Goal: Task Accomplishment & Management: Use online tool/utility

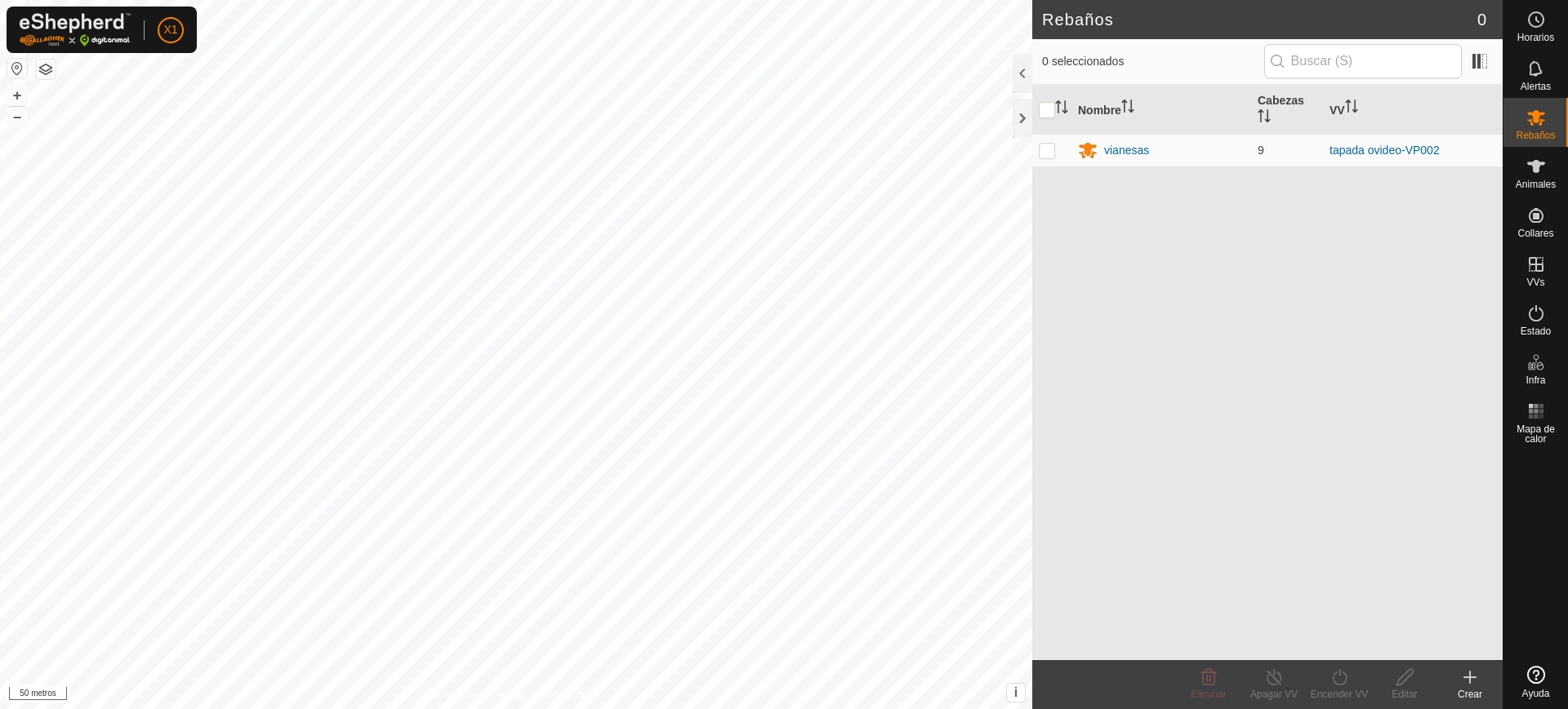
click at [1187, 352] on div "Rebaños 0 0 seleccionados Nombre Cabezas VV [STREET_ADDRESS] tapada ovideo-VP00…" at bounding box center [751, 354] width 1502 height 709
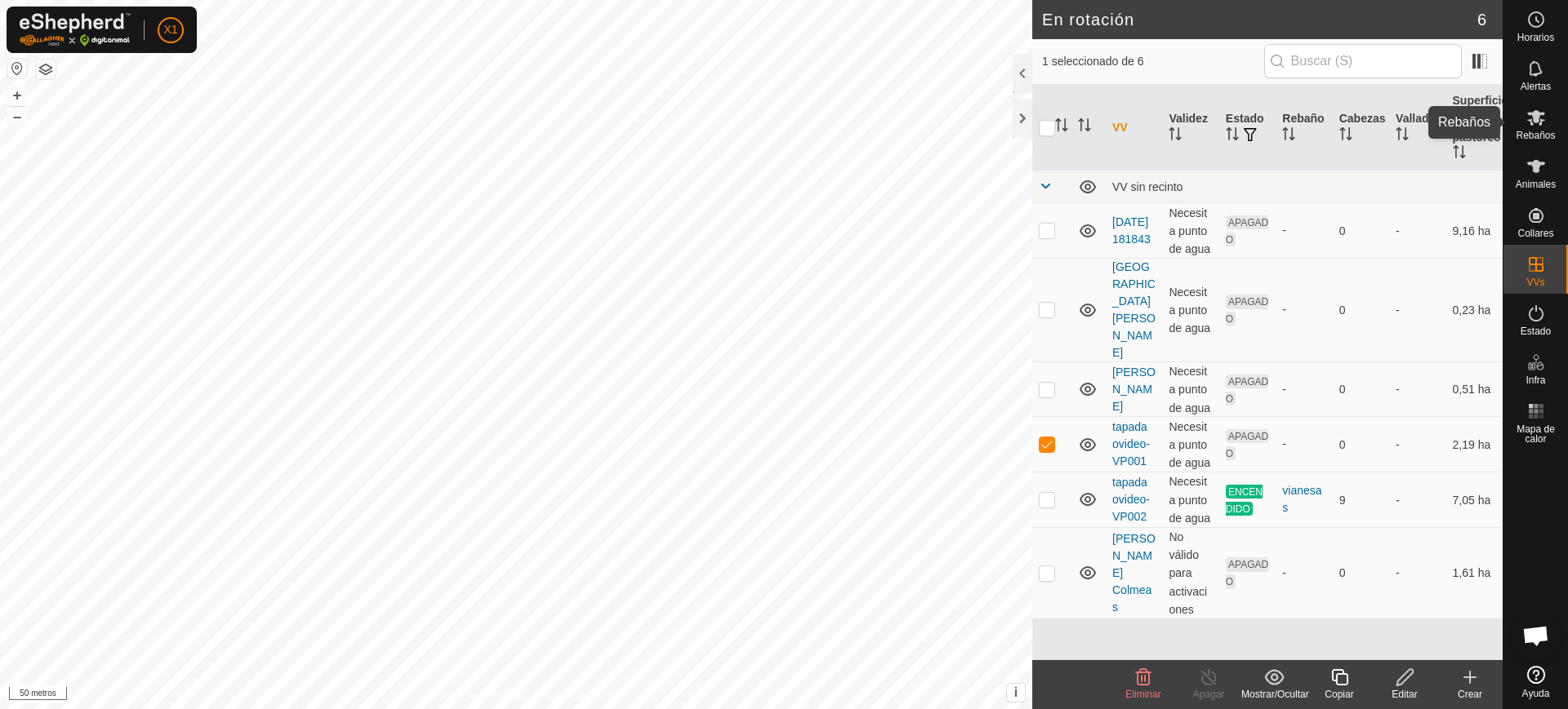
click at [1541, 116] on icon at bounding box center [1536, 118] width 20 height 20
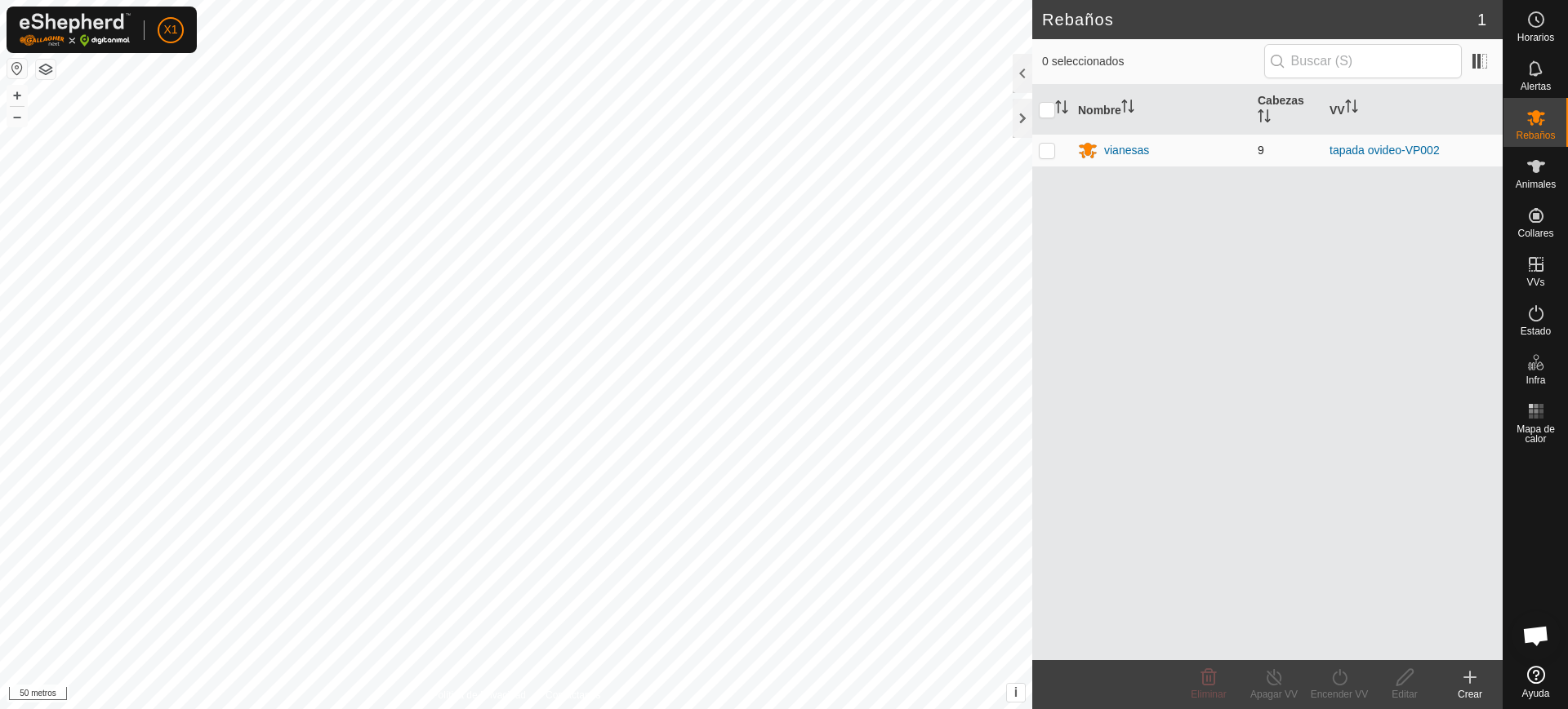
click at [1053, 156] on p-checkbox at bounding box center [1047, 150] width 16 height 13
checkbox input "true"
click at [1331, 692] on font "Encender VV" at bounding box center [1339, 695] width 58 height 12
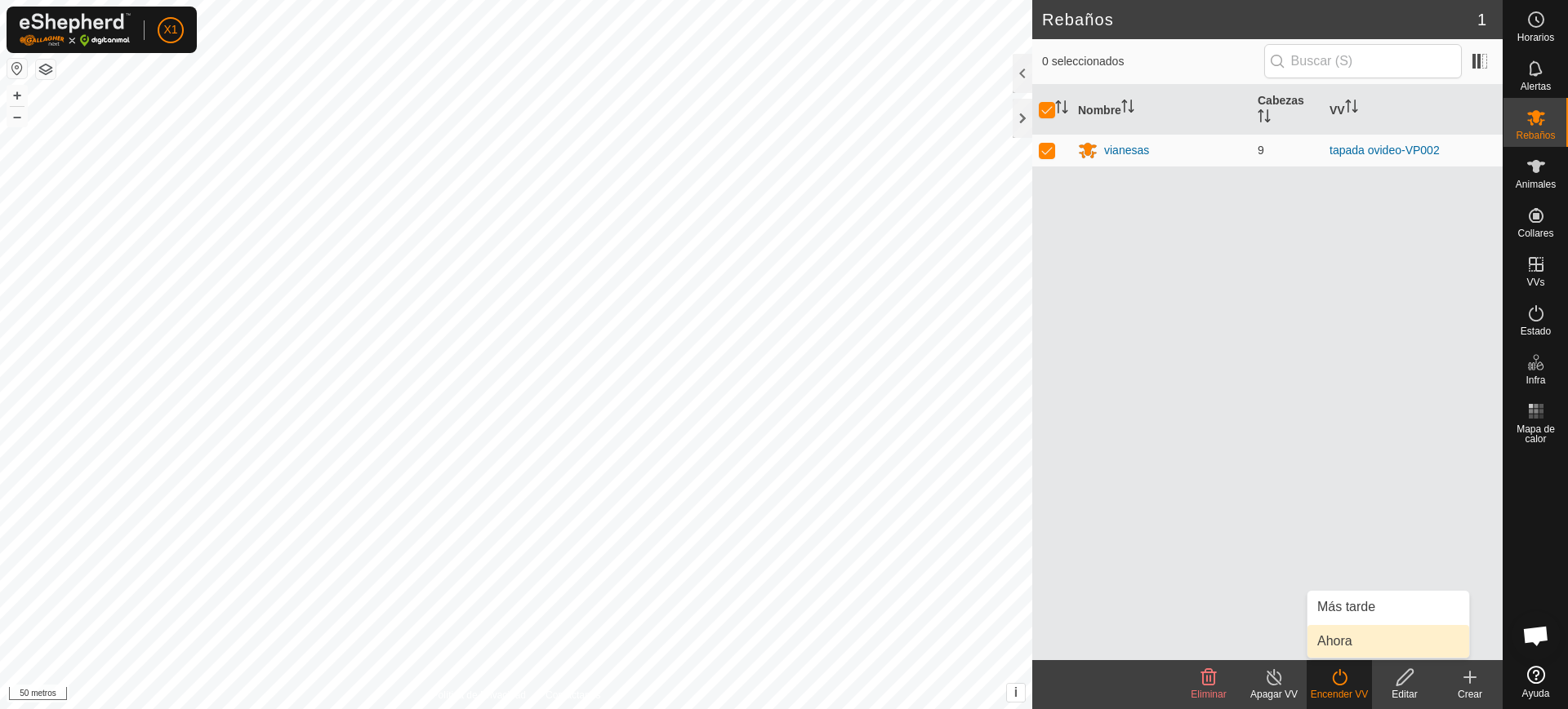
click at [1341, 633] on link "Ahora" at bounding box center [1388, 642] width 162 height 32
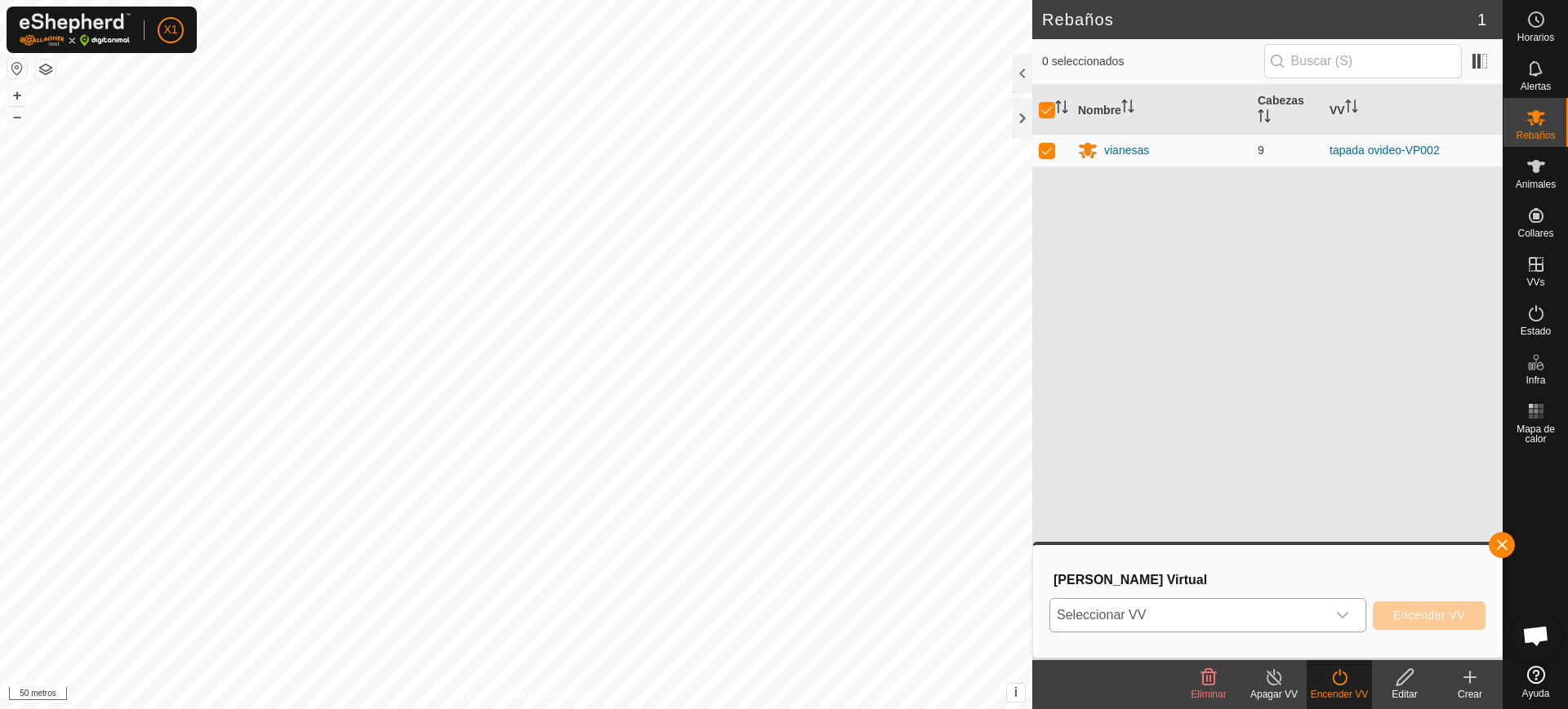
click at [1109, 604] on span "Seleccionar VV" at bounding box center [1188, 615] width 276 height 32
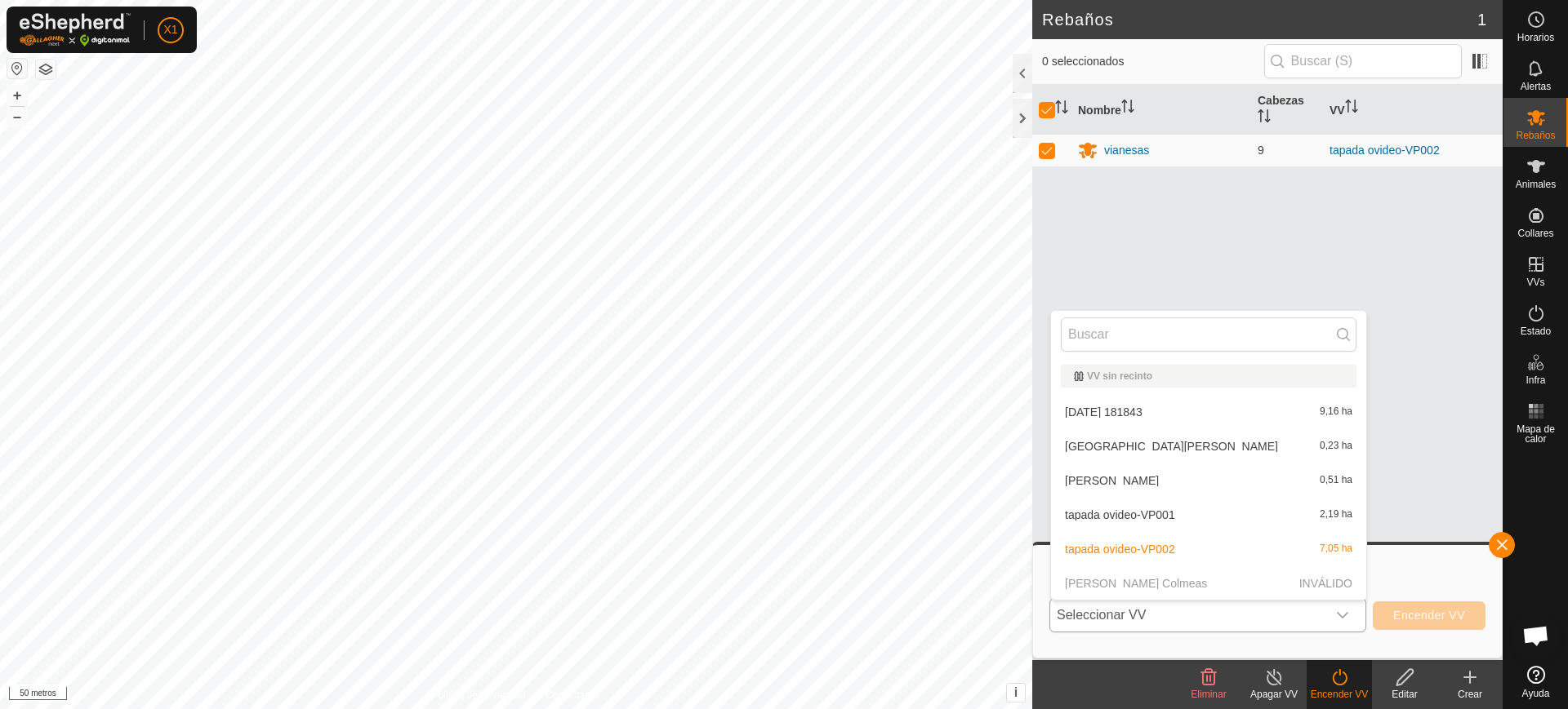
click at [1103, 534] on li "tapada ovideo-VP002 7,05 ha" at bounding box center [1209, 549] width 315 height 32
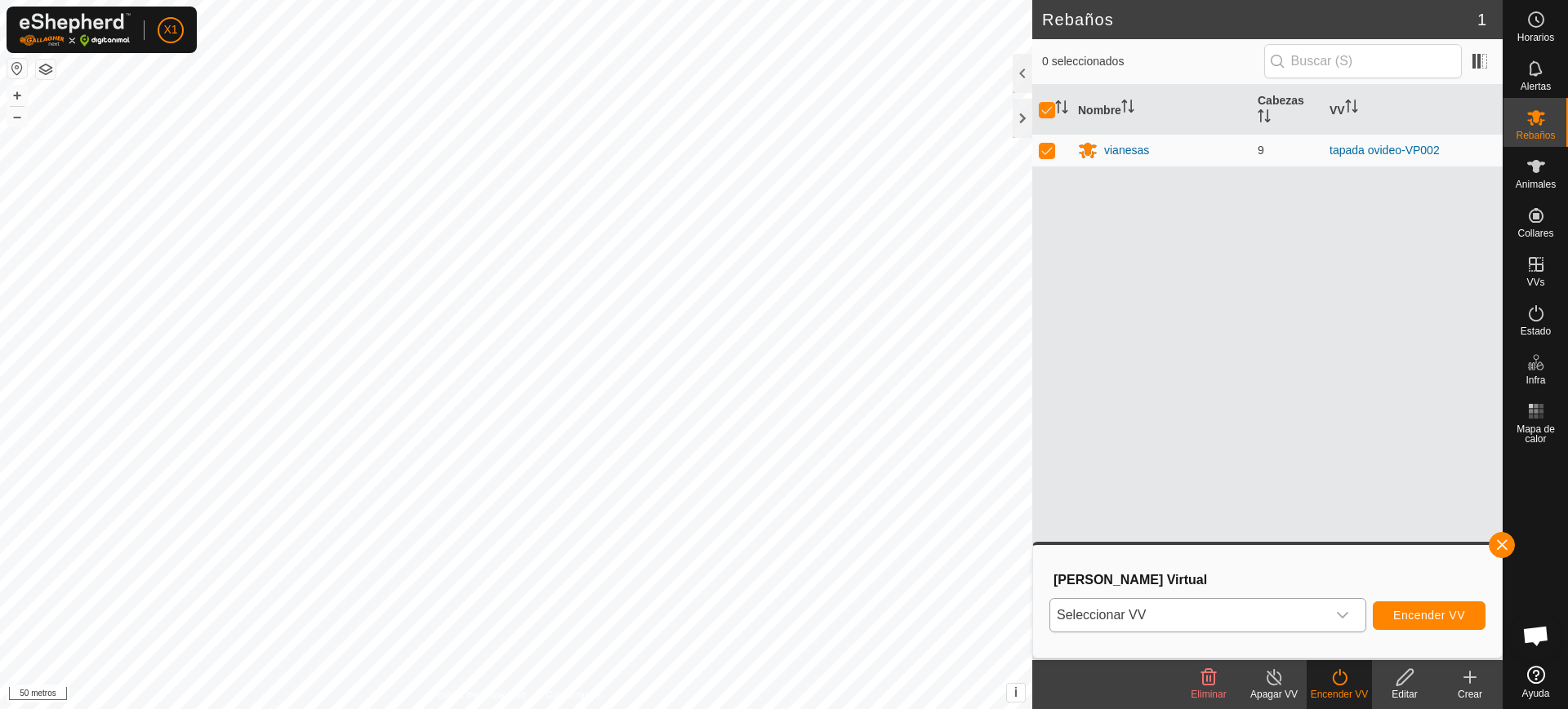
click at [1138, 594] on div "[PERSON_NAME] Virtual Seleccionar VV Encender VV" at bounding box center [1266, 601] width 449 height 93
click at [1126, 616] on font "Seleccionar VV" at bounding box center [1101, 615] width 89 height 13
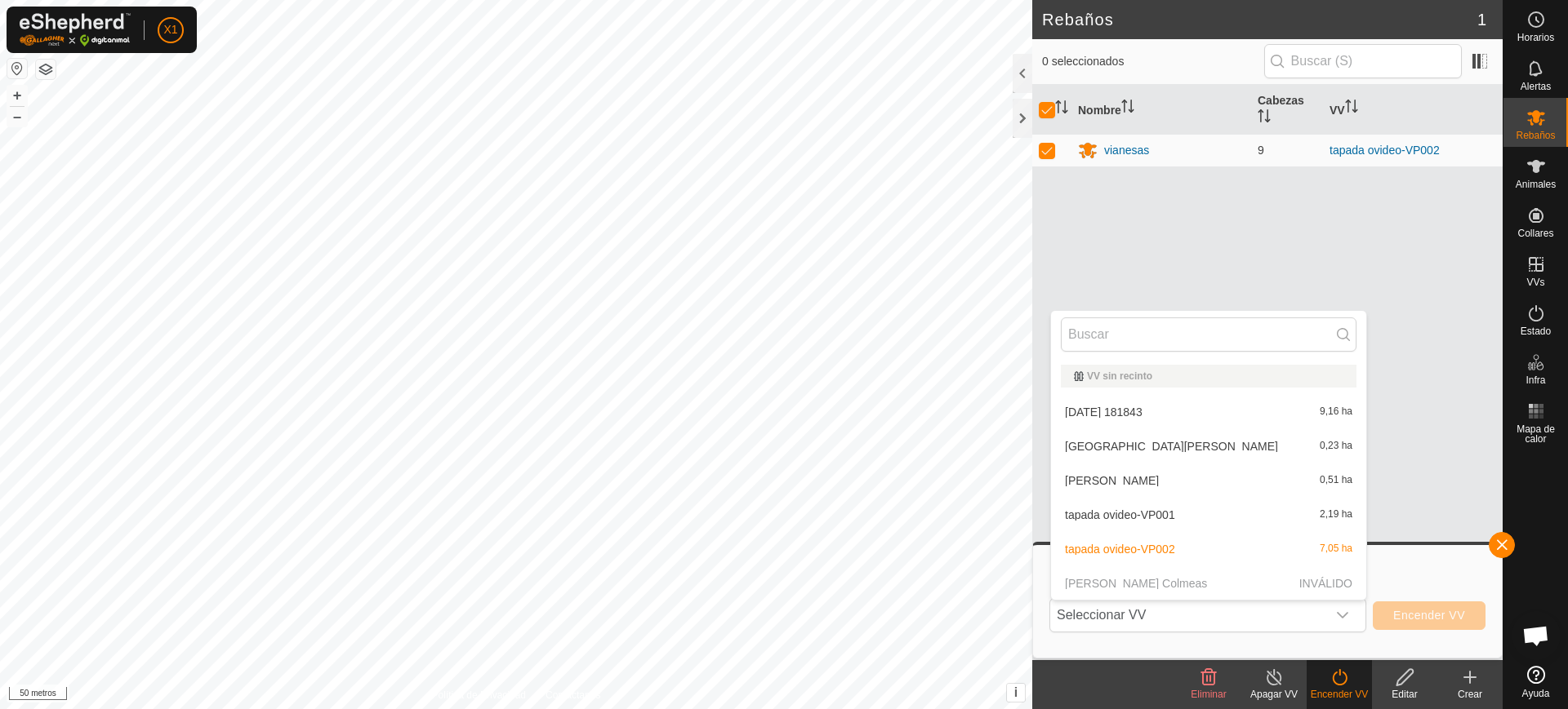
click at [1083, 517] on li "tapada ovideo-VP001 2,19 ha" at bounding box center [1209, 515] width 315 height 32
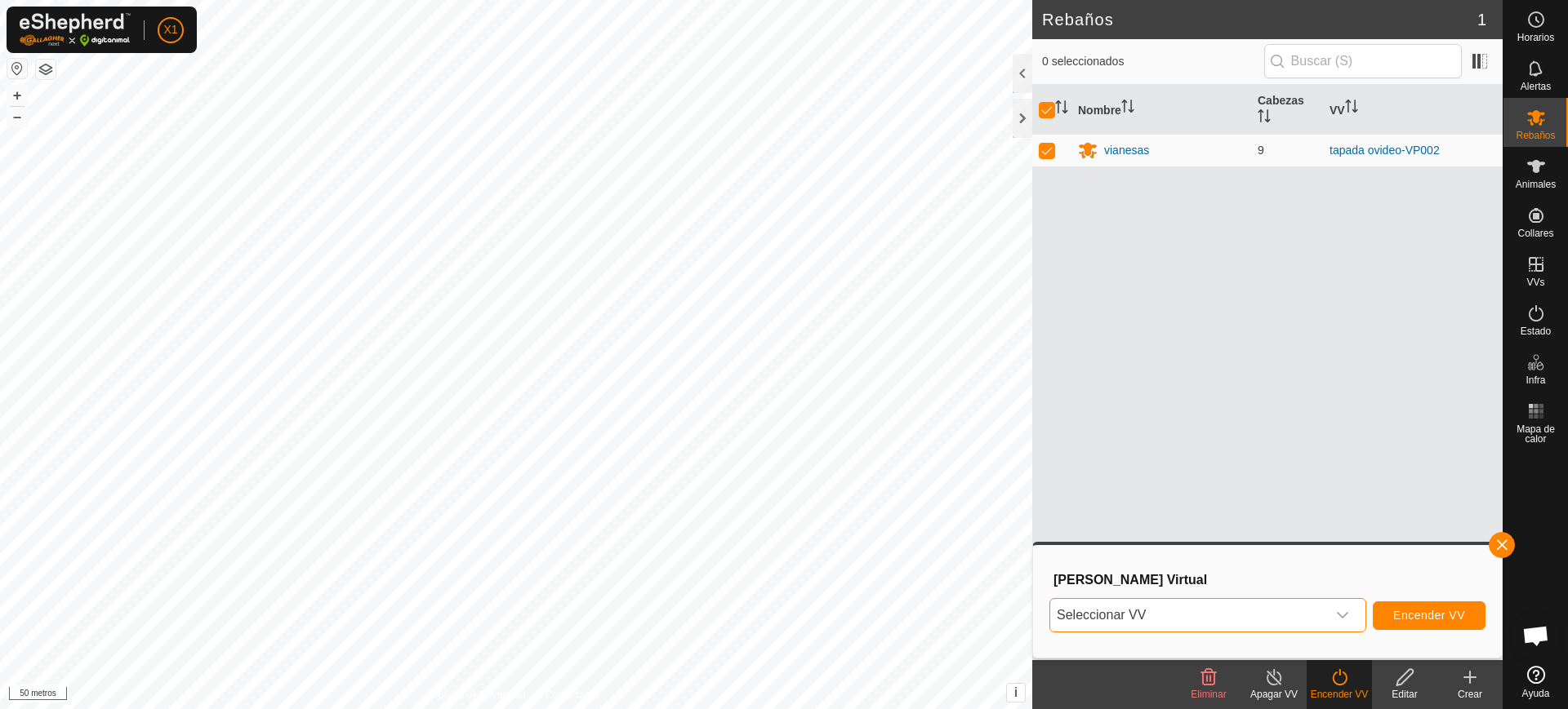
click at [1260, 609] on span "Seleccionar VV" at bounding box center [1188, 615] width 276 height 32
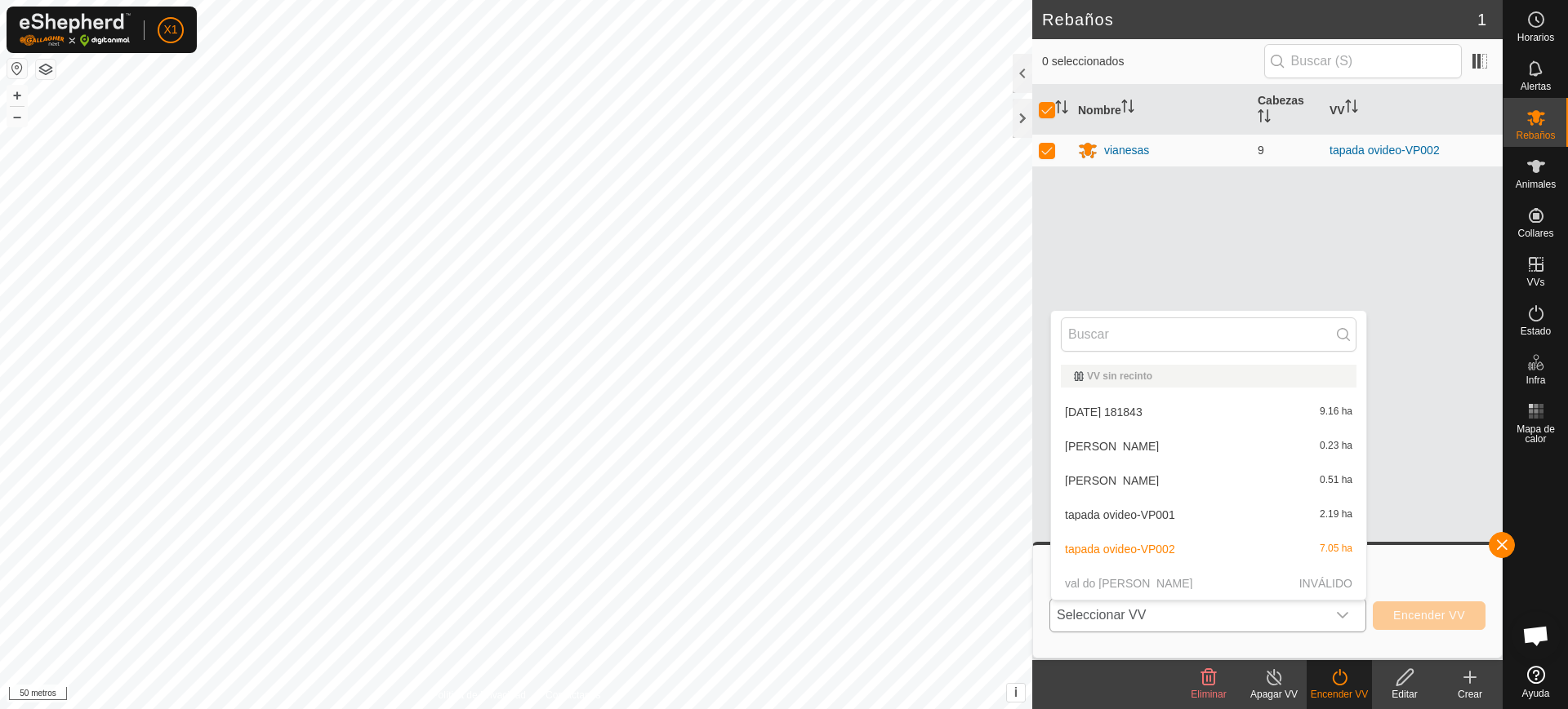
click at [1260, 609] on span "Seleccionar VV" at bounding box center [1188, 615] width 276 height 32
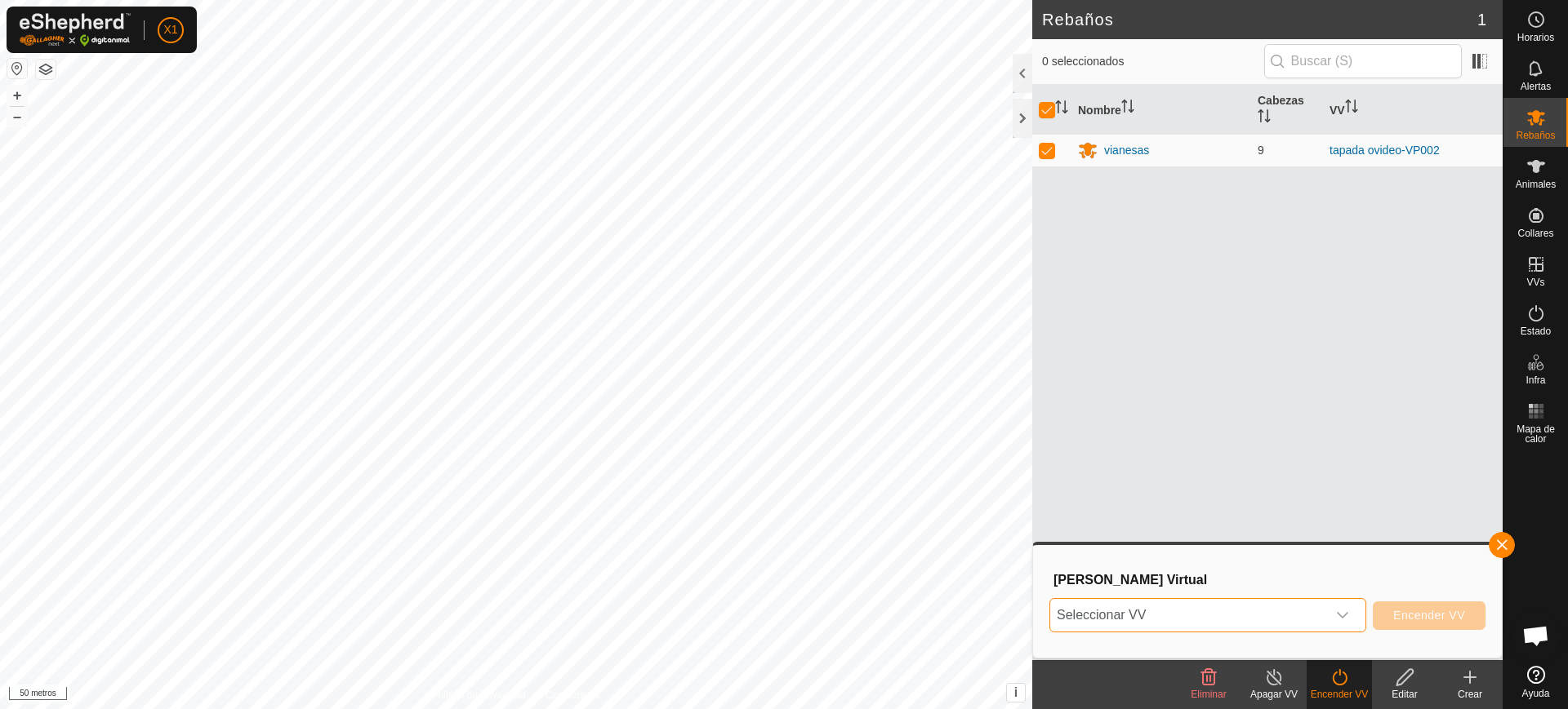
click at [1260, 609] on span "Seleccionar VV" at bounding box center [1188, 615] width 276 height 32
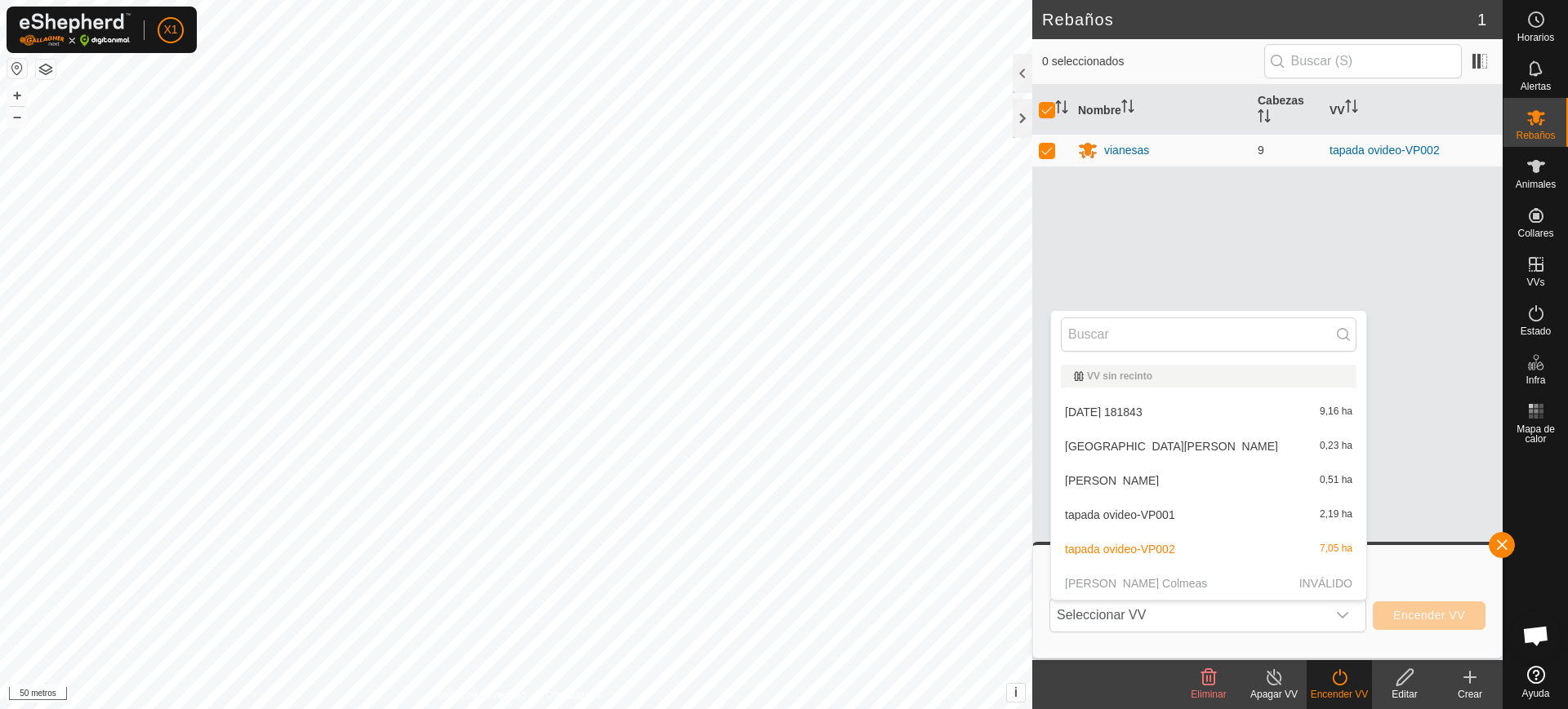
click at [1125, 550] on li "tapada ovideo-VP002 7,05 ha" at bounding box center [1209, 549] width 315 height 32
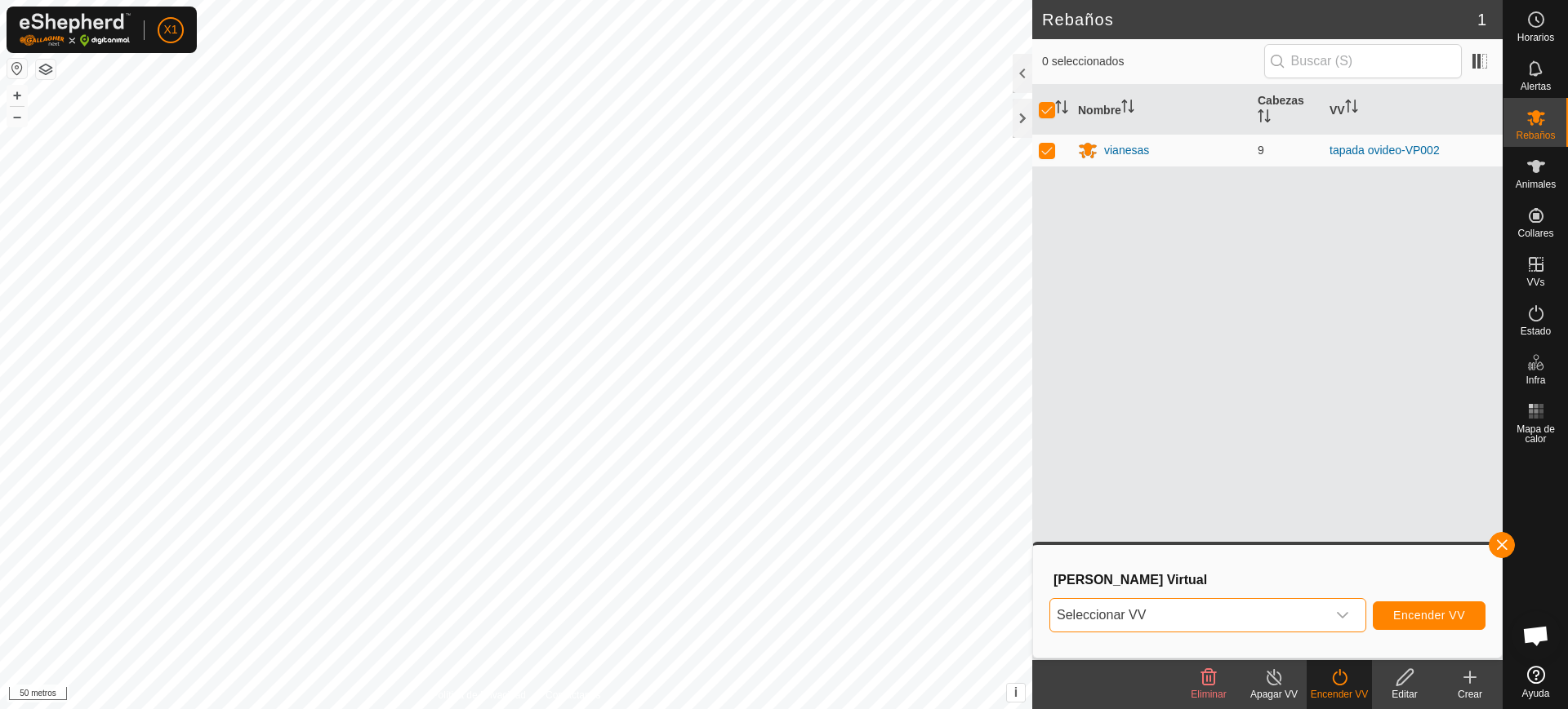
click at [1096, 613] on font "Seleccionar VV" at bounding box center [1101, 615] width 89 height 13
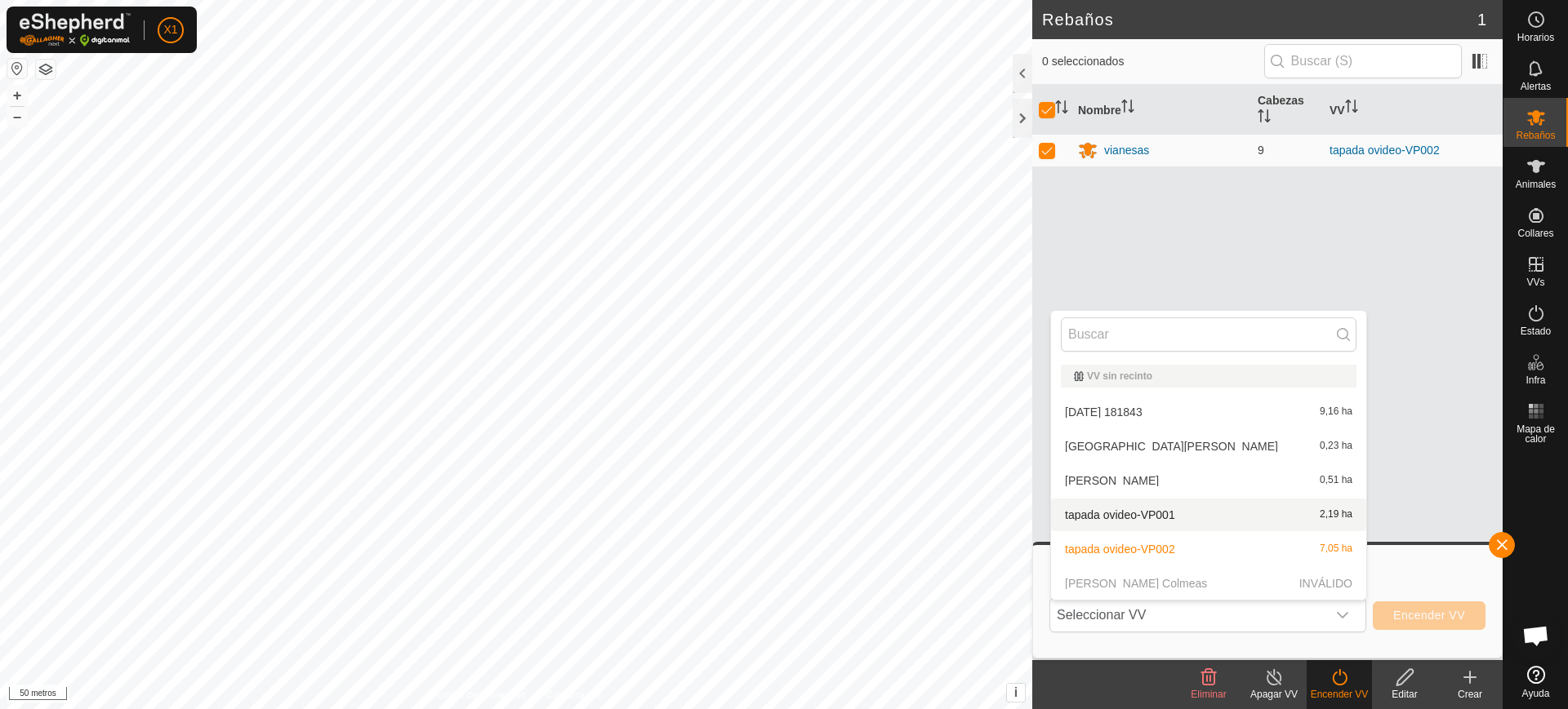
click at [1115, 518] on li "tapada ovideo-VP001 2,19 ha" at bounding box center [1209, 515] width 315 height 32
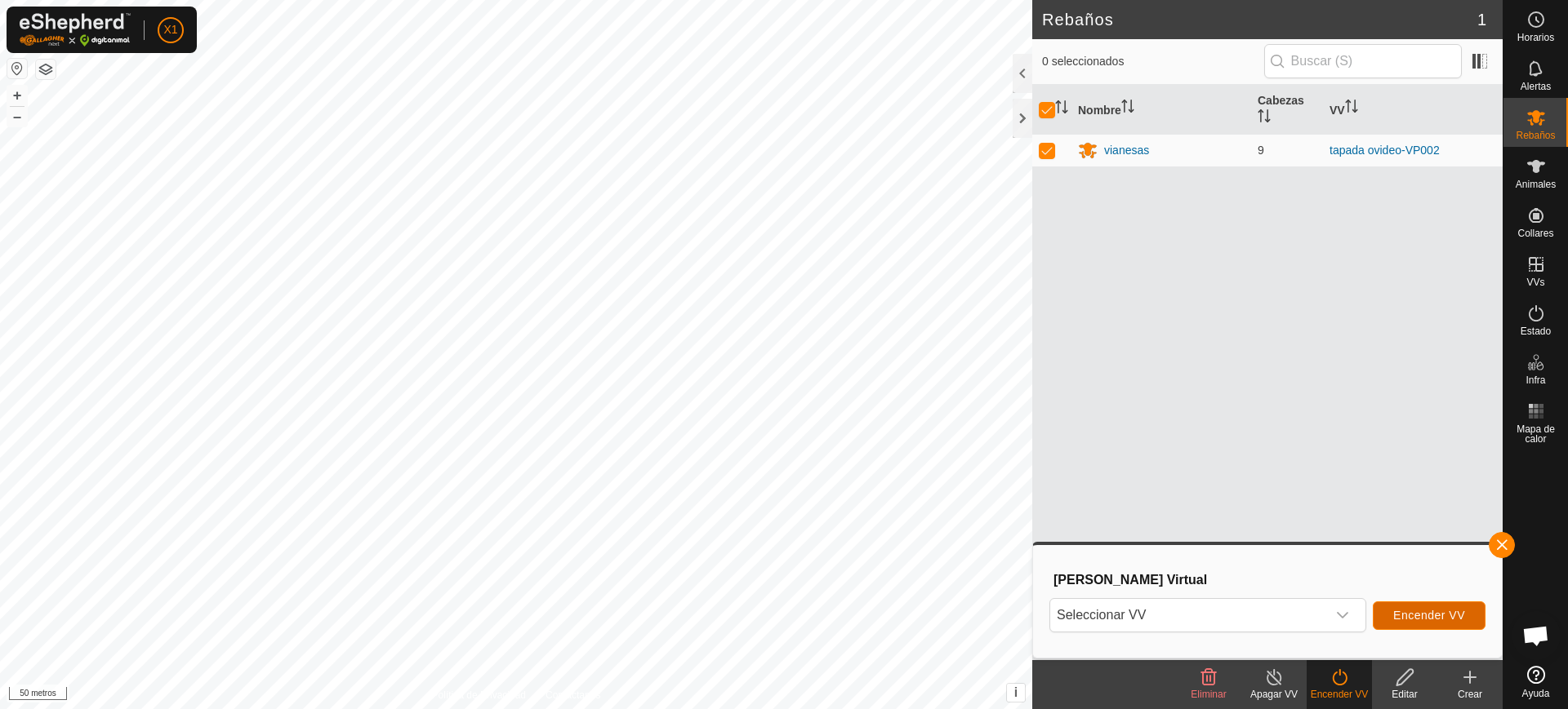
click at [1381, 629] on button "Encender VV" at bounding box center [1428, 616] width 113 height 29
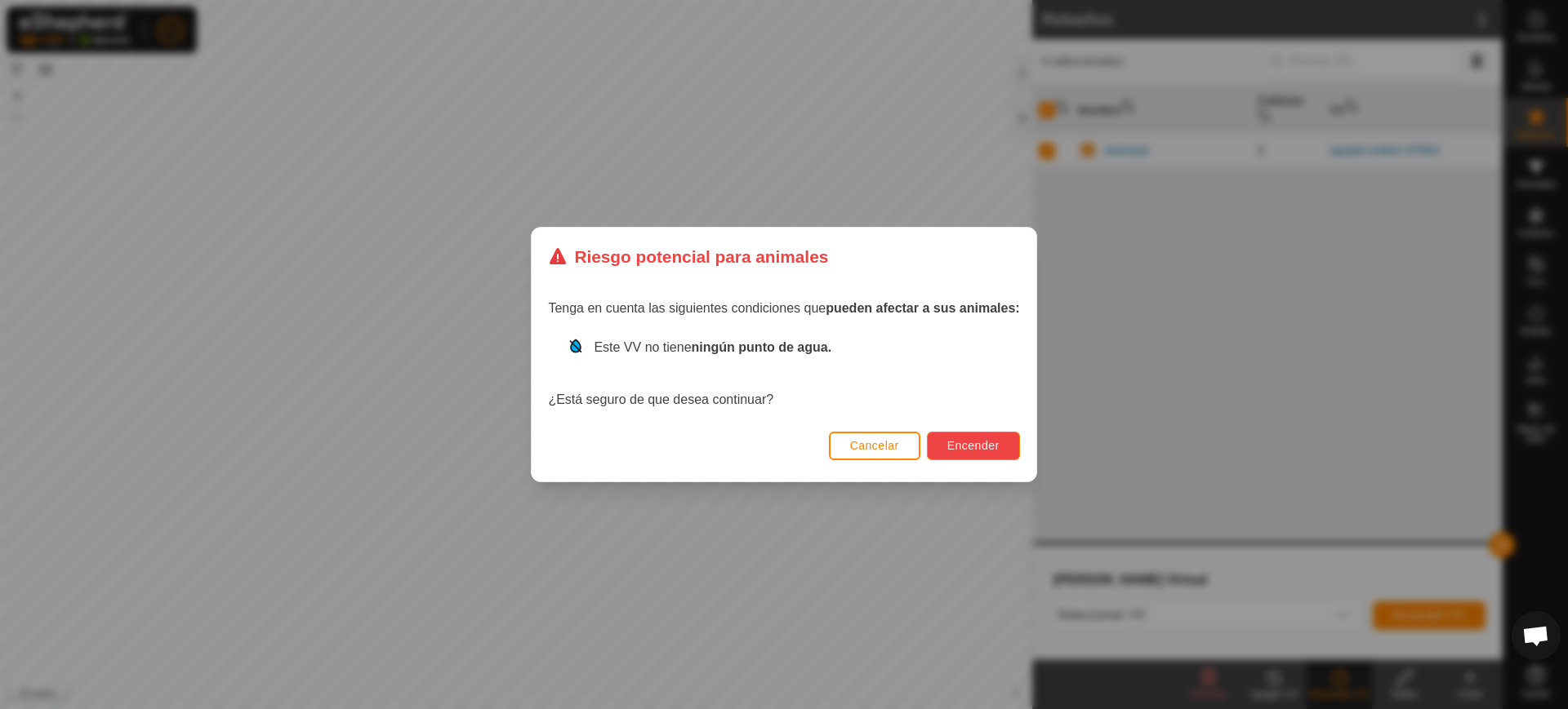
click at [964, 453] on button "Encender" at bounding box center [973, 446] width 93 height 29
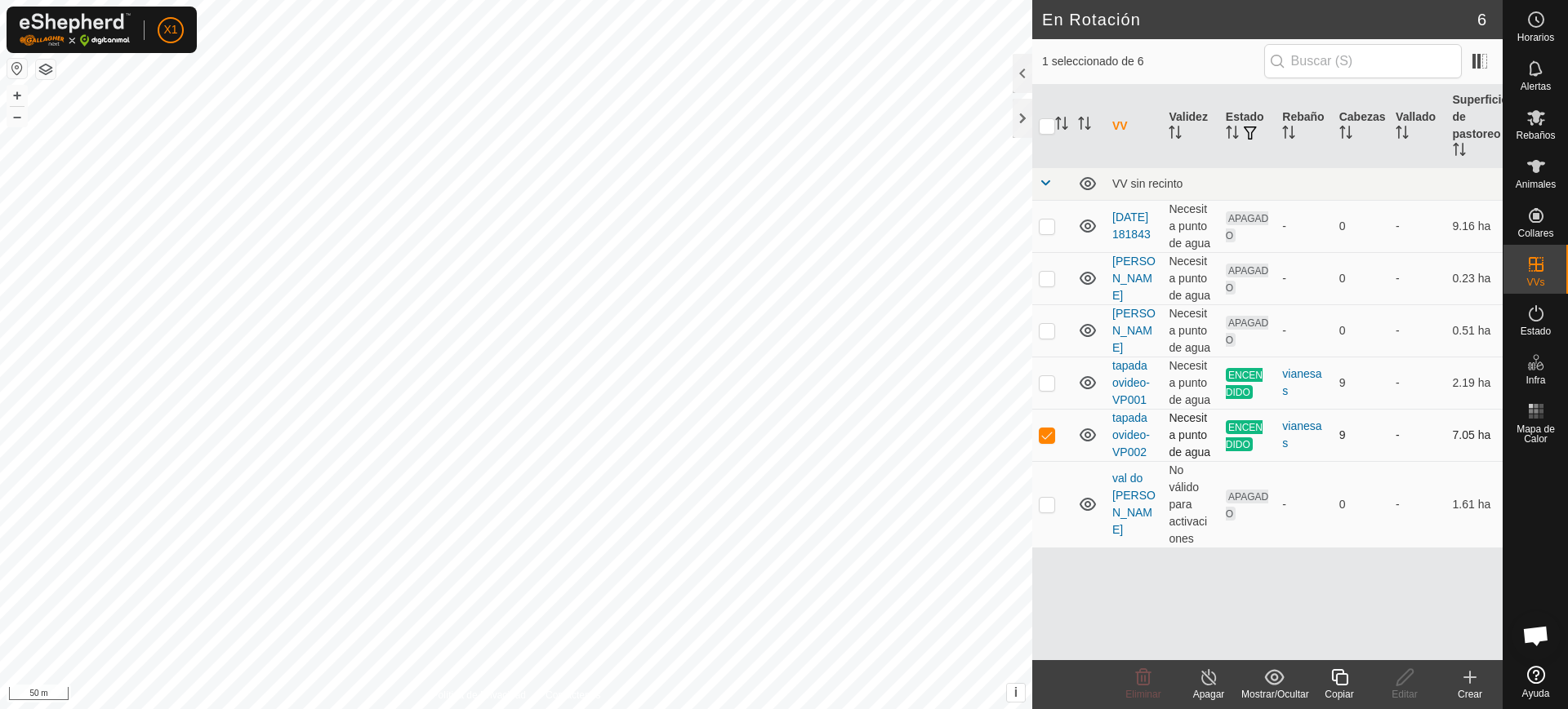
click at [1040, 424] on td at bounding box center [1052, 435] width 40 height 52
click at [1041, 426] on td at bounding box center [1052, 435] width 40 height 52
checkbox input "true"
click at [1203, 683] on icon at bounding box center [1209, 678] width 21 height 20
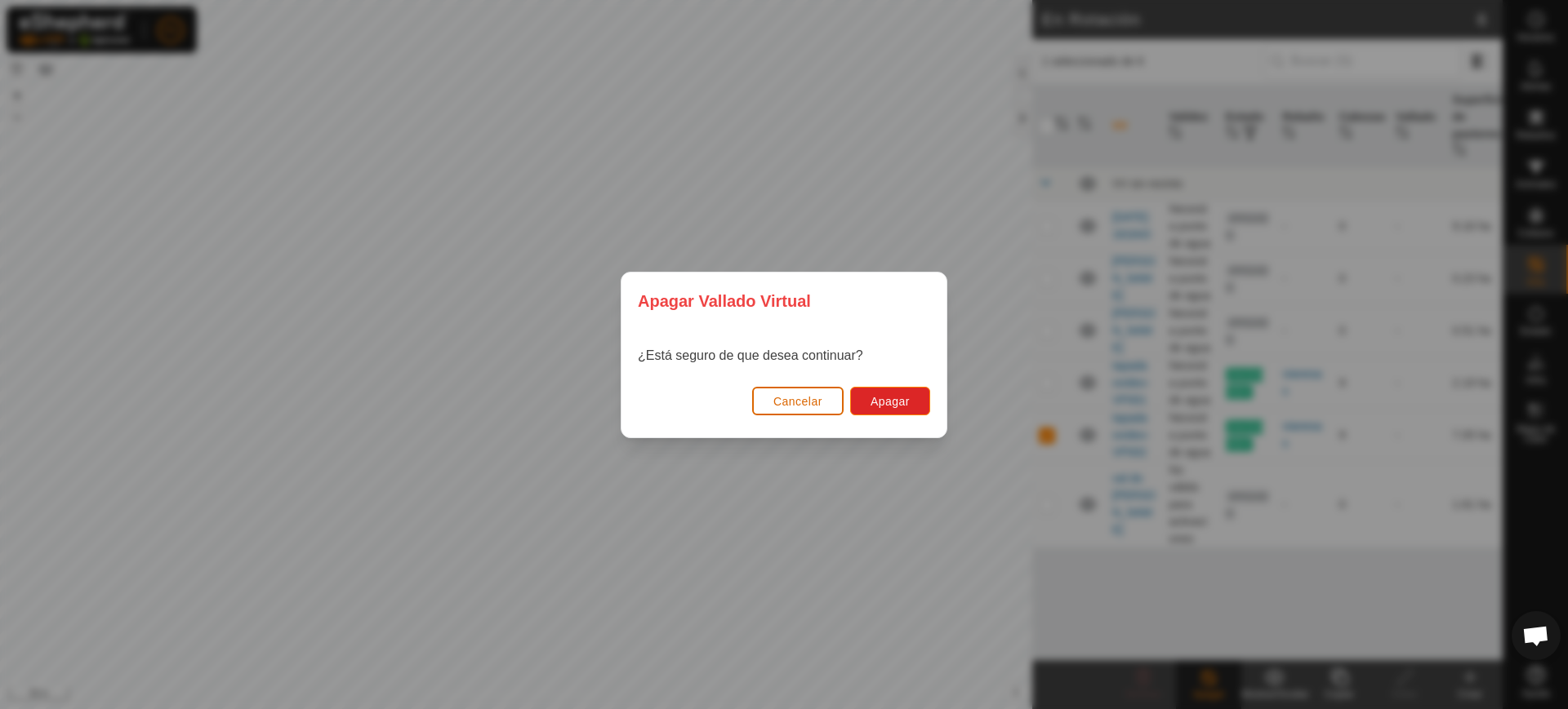
click at [794, 395] on span "Cancelar" at bounding box center [798, 401] width 49 height 13
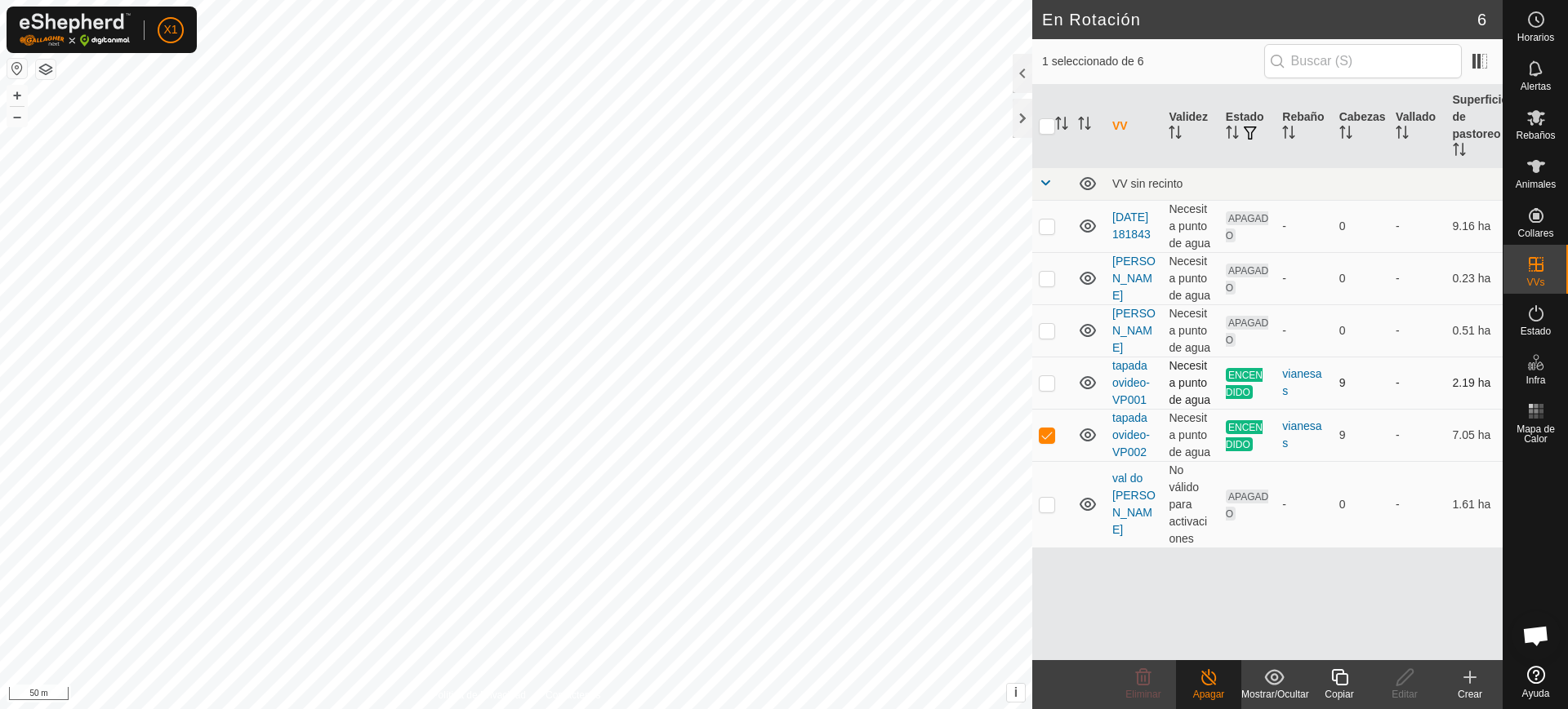
click at [1038, 402] on td at bounding box center [1052, 382] width 40 height 52
checkbox input "true"
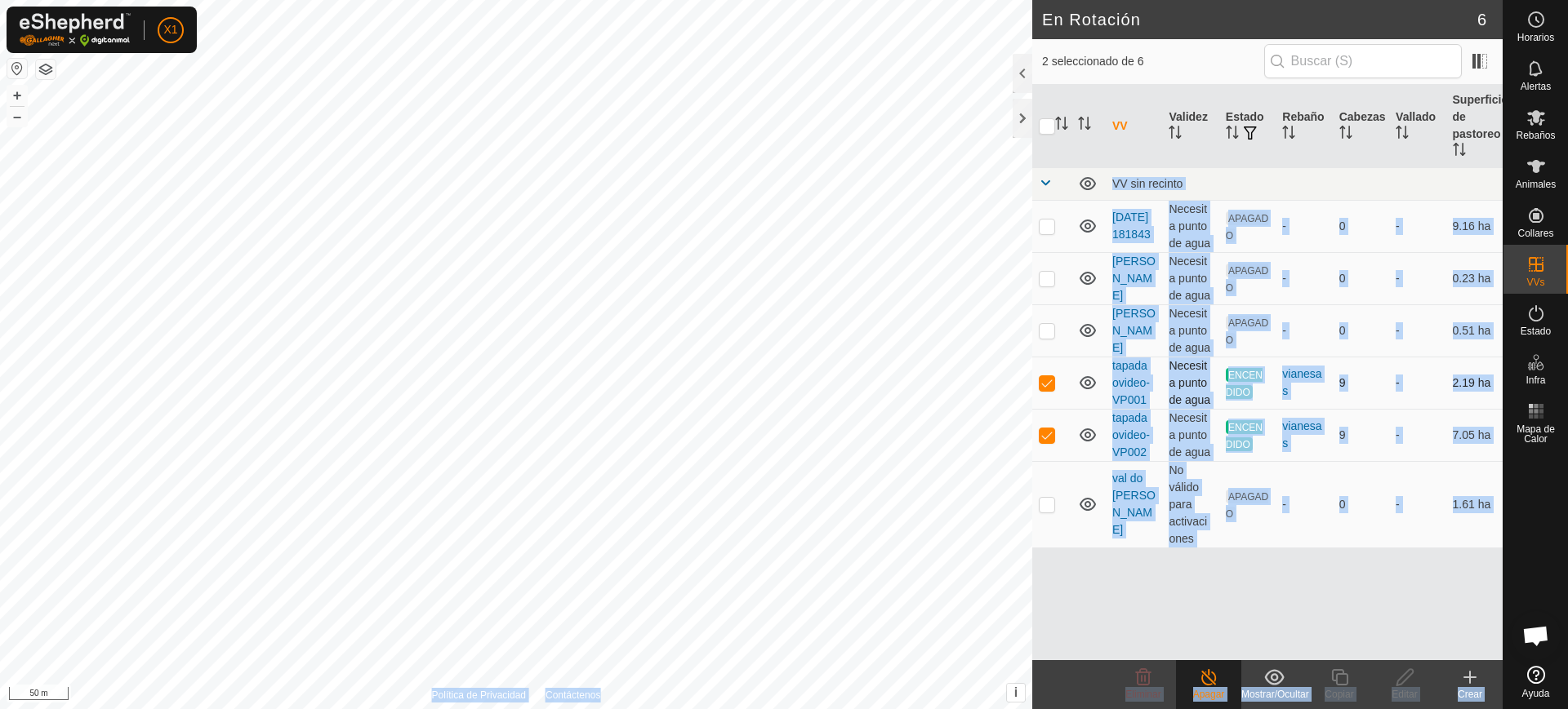
click at [841, 401] on div "En Rotación 6 2 seleccionado de 6 VV Validez Estado Rebaño Cabezas Vallado Supe…" at bounding box center [751, 354] width 1502 height 709
